Goal: Task Accomplishment & Management: Use online tool/utility

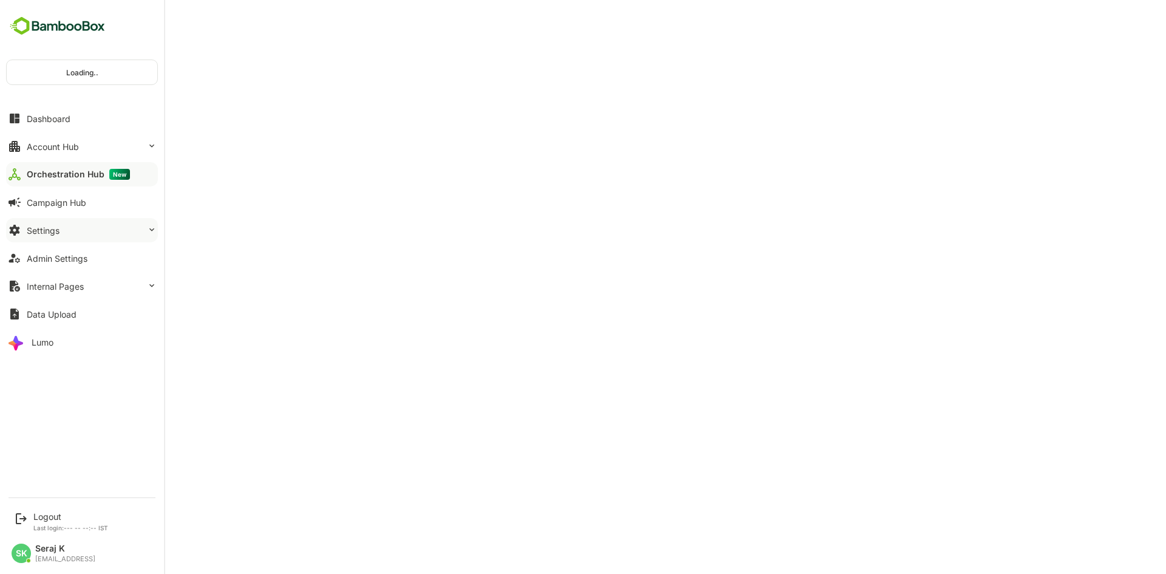
click at [69, 228] on button "Settings" at bounding box center [82, 230] width 152 height 24
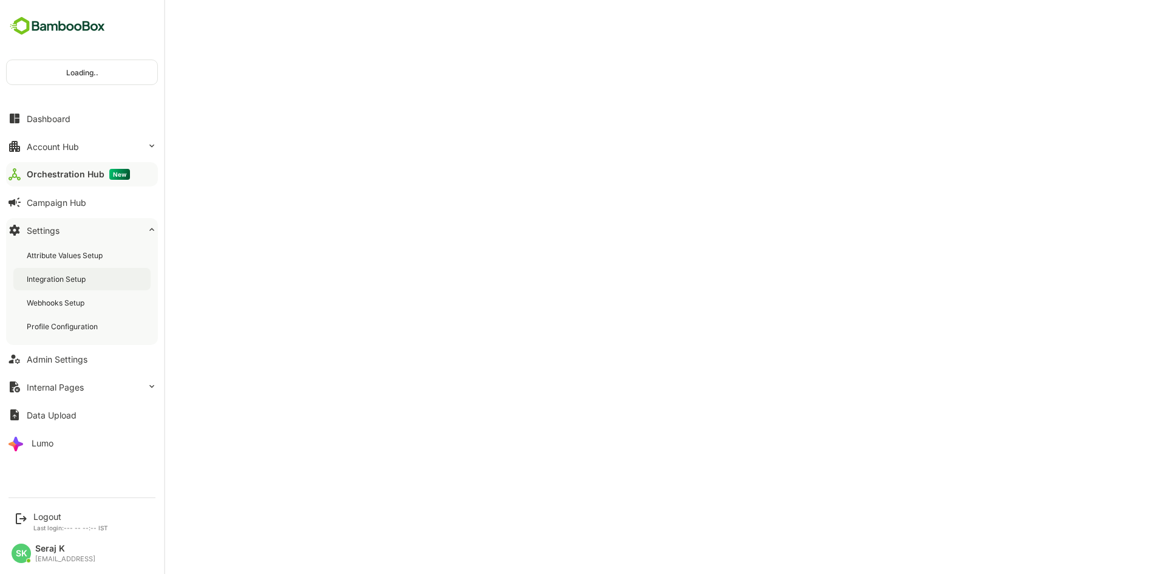
click at [73, 279] on div "Integration Setup" at bounding box center [57, 279] width 61 height 10
click at [70, 172] on div "Orchestration Hub New" at bounding box center [76, 174] width 98 height 11
click at [78, 175] on div "Orchestration Hub New" at bounding box center [76, 174] width 98 height 11
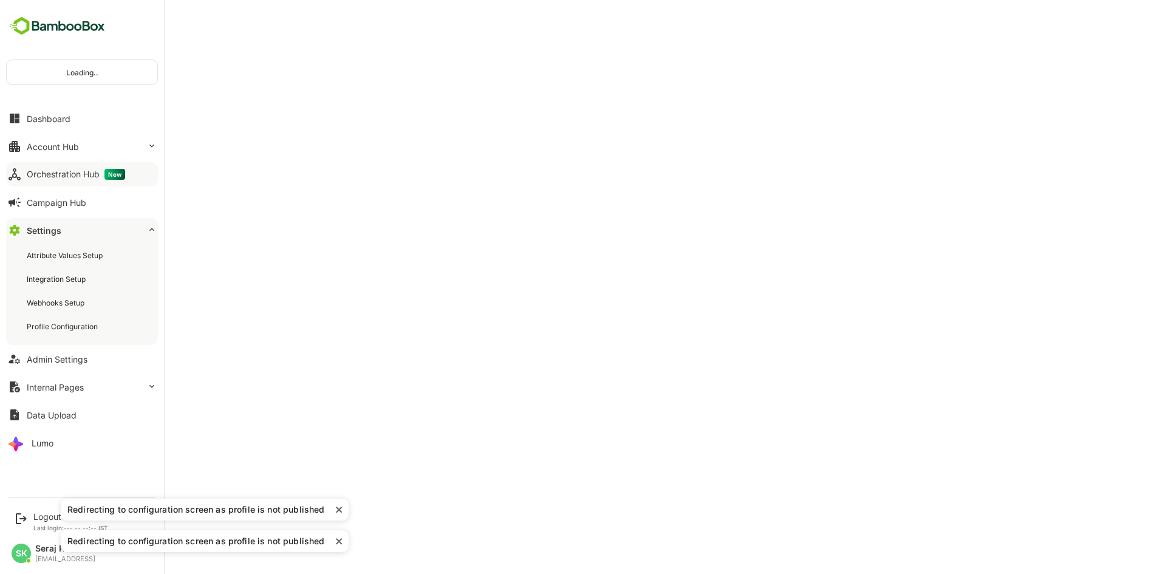
click at [61, 171] on div "Orchestration Hub New" at bounding box center [76, 174] width 98 height 11
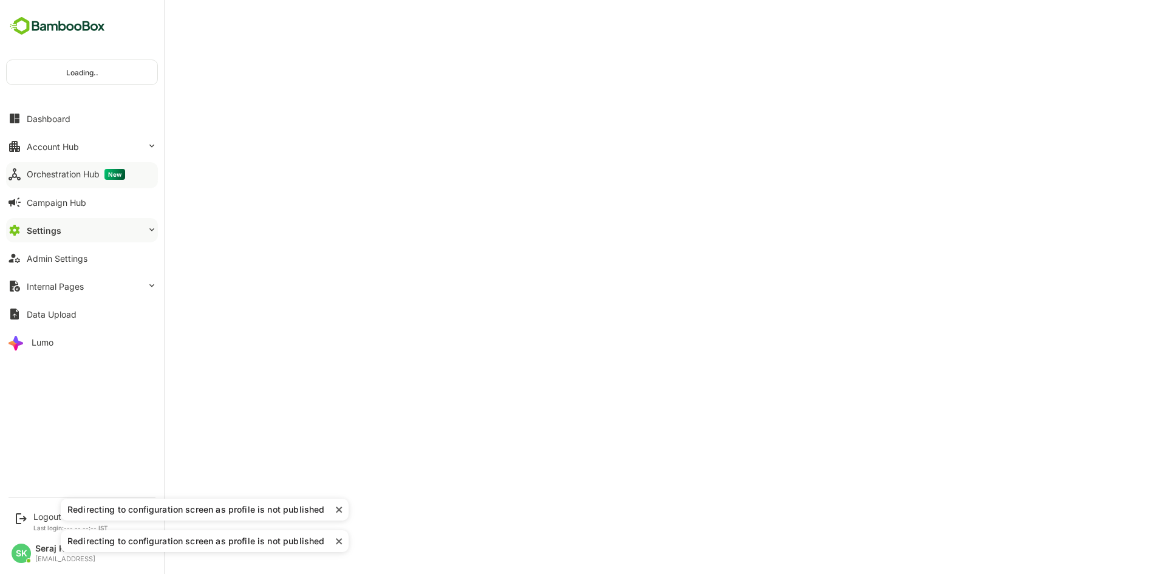
click at [61, 171] on div "Orchestration Hub New" at bounding box center [76, 174] width 98 height 11
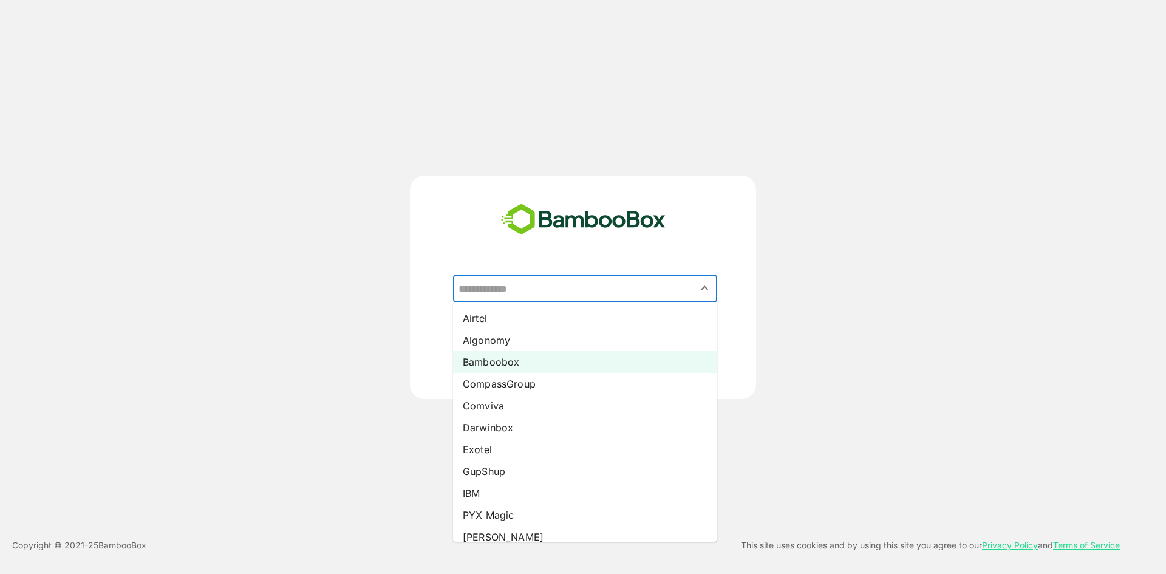
drag, startPoint x: 540, startPoint y: 287, endPoint x: 536, endPoint y: 363, distance: 76.6
click at [536, 341] on div "​ Airtel Algonomy Bamboobox CompassGroup Comviva Darwinbox Exotel GupShup IBM P…" at bounding box center [583, 307] width 302 height 67
click at [536, 363] on li "Bamboobox" at bounding box center [585, 362] width 264 height 22
type input "*********"
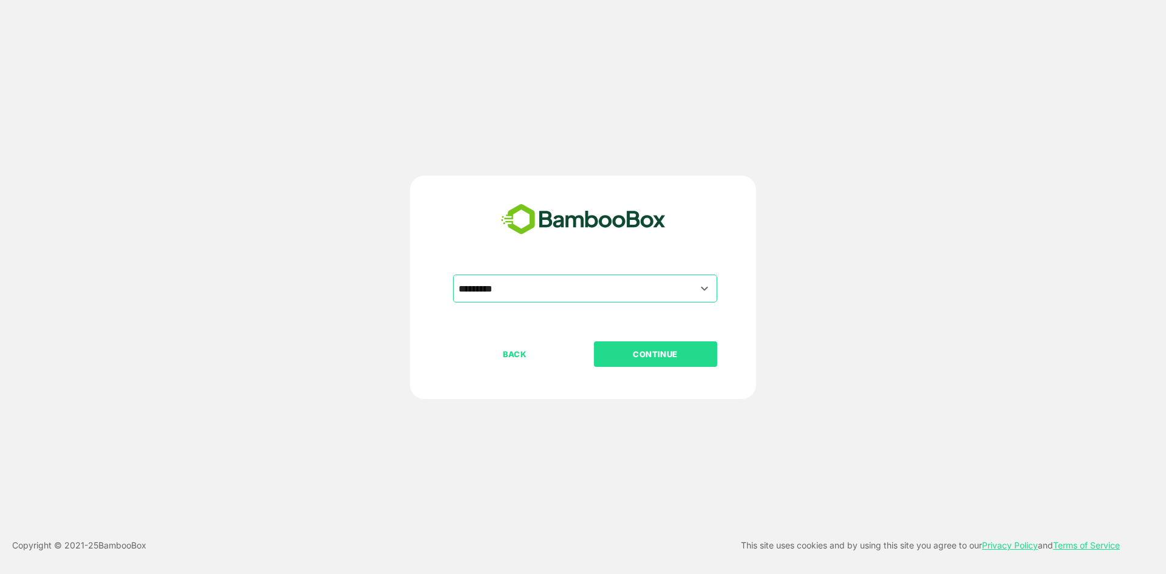
click at [659, 352] on p "CONTINUE" at bounding box center [654, 353] width 121 height 13
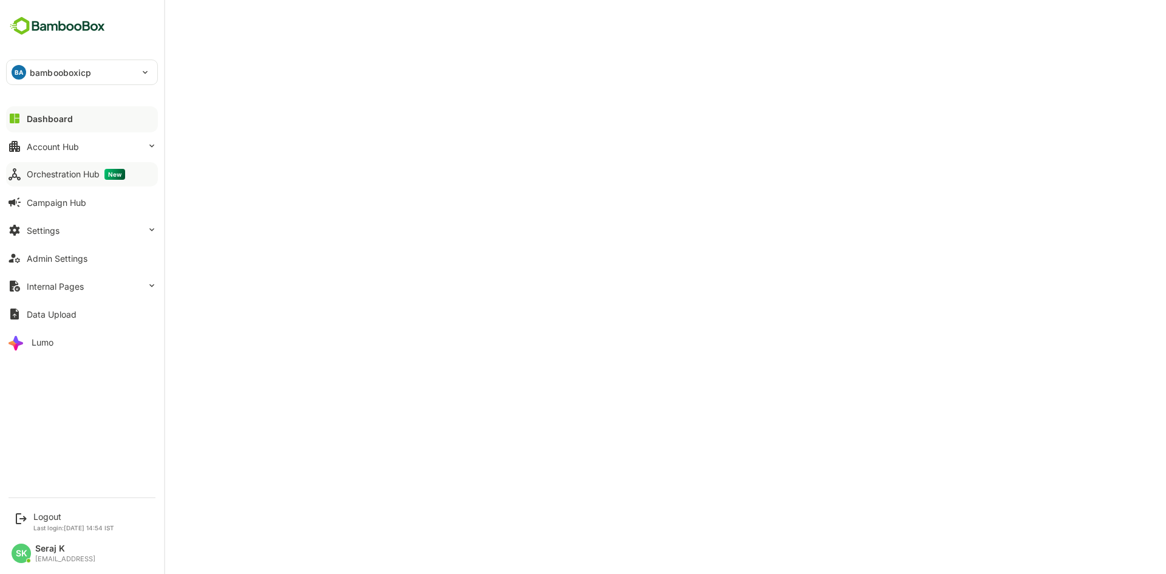
click at [63, 174] on div "Orchestration Hub New" at bounding box center [76, 174] width 98 height 11
click at [63, 174] on div "Orchestration Hub New" at bounding box center [78, 174] width 103 height 11
